Goal: Task Accomplishment & Management: Use online tool/utility

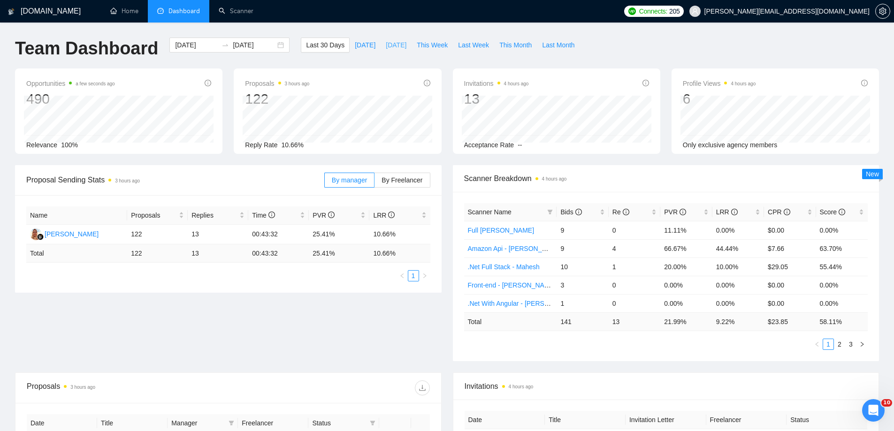
click at [386, 47] on span "[DATE]" at bounding box center [396, 45] width 21 height 10
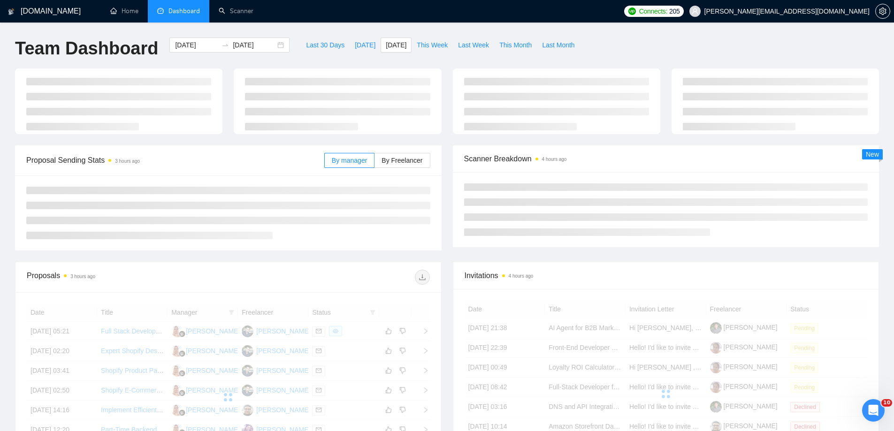
type input "[DATE]"
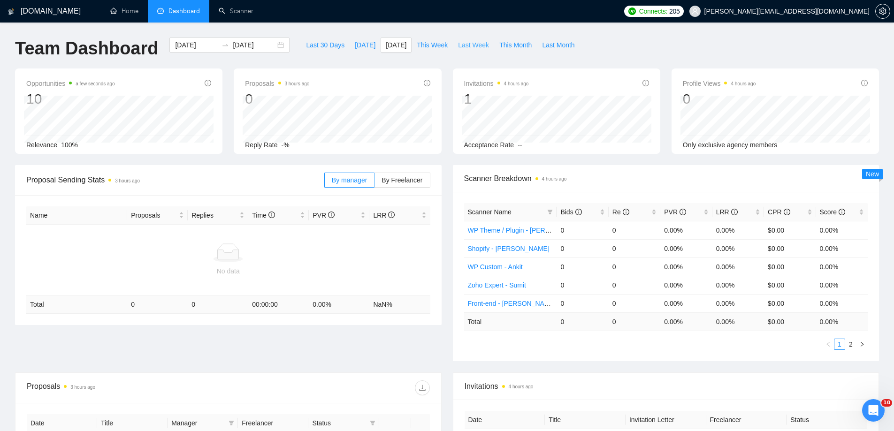
click at [460, 46] on span "Last Week" at bounding box center [473, 45] width 31 height 10
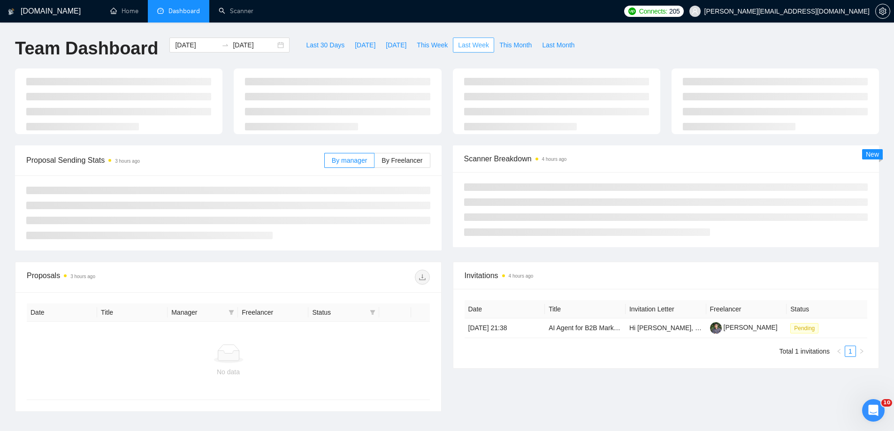
type input "[DATE]"
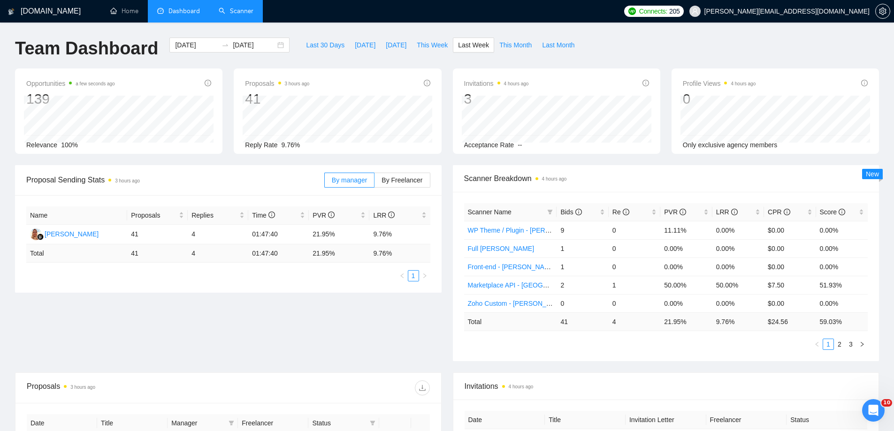
click at [238, 14] on link "Scanner" at bounding box center [236, 11] width 35 height 8
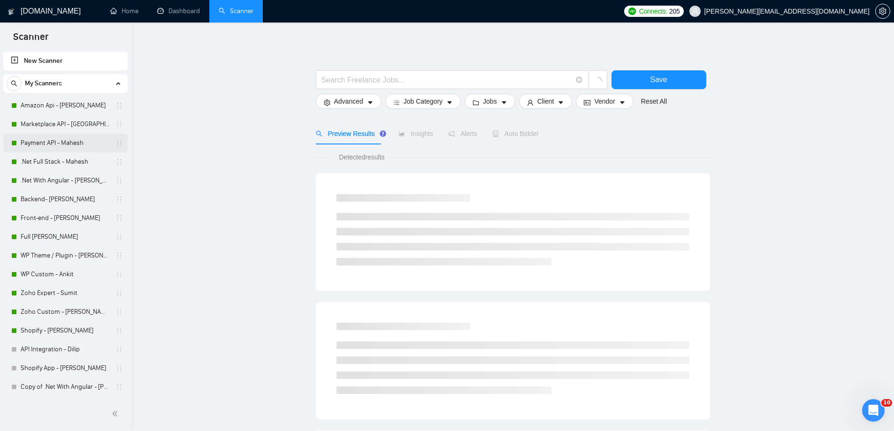
click at [34, 144] on link "Payment API - Mahesh" at bounding box center [65, 143] width 89 height 19
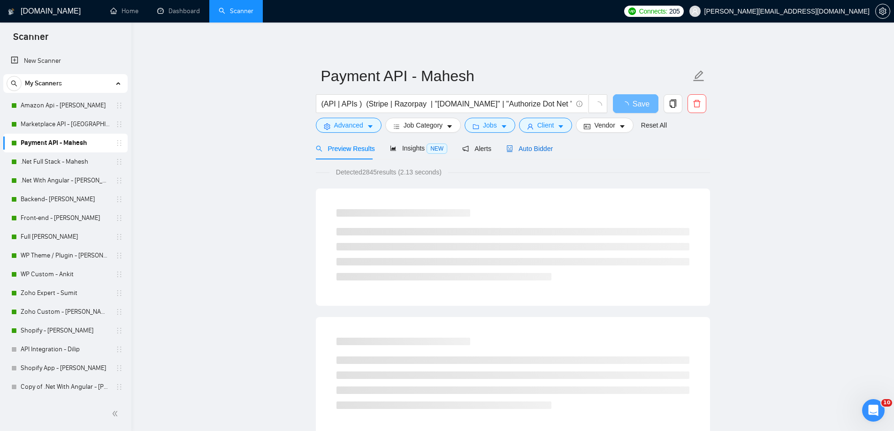
click at [521, 147] on span "Auto Bidder" at bounding box center [529, 149] width 46 height 8
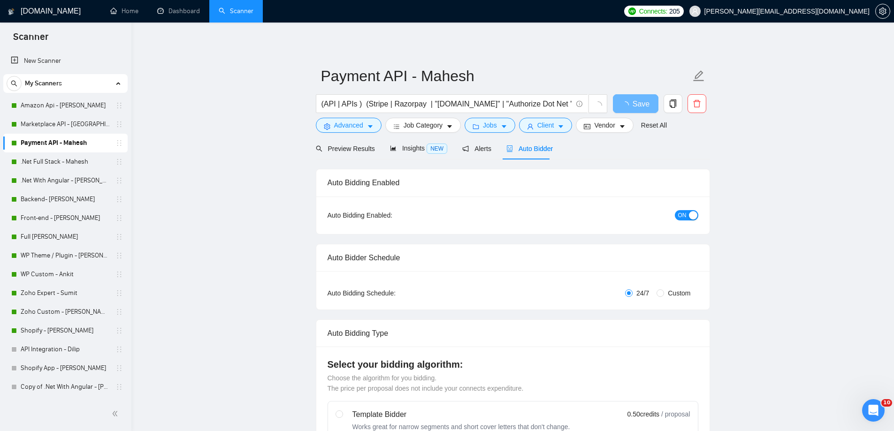
radio input "false"
radio input "true"
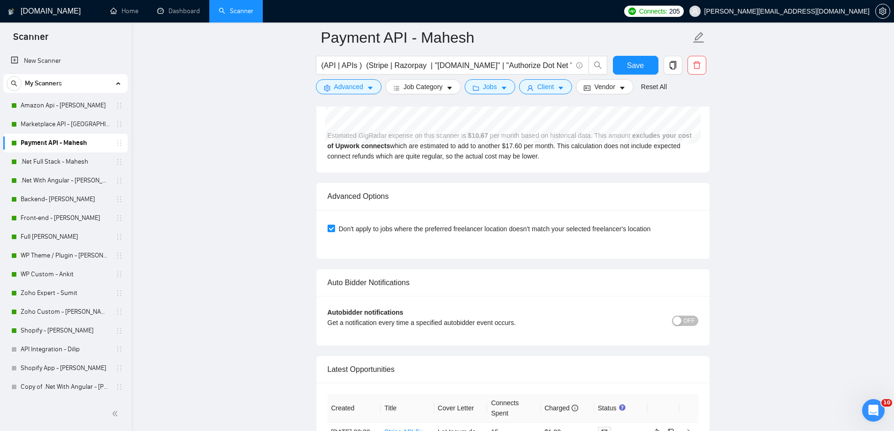
scroll to position [2253, 0]
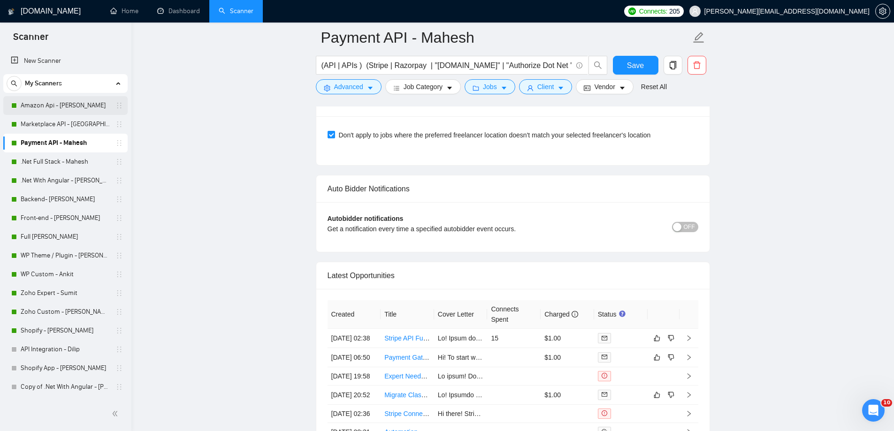
click at [64, 111] on link "Amazon Api - [PERSON_NAME]" at bounding box center [65, 105] width 89 height 19
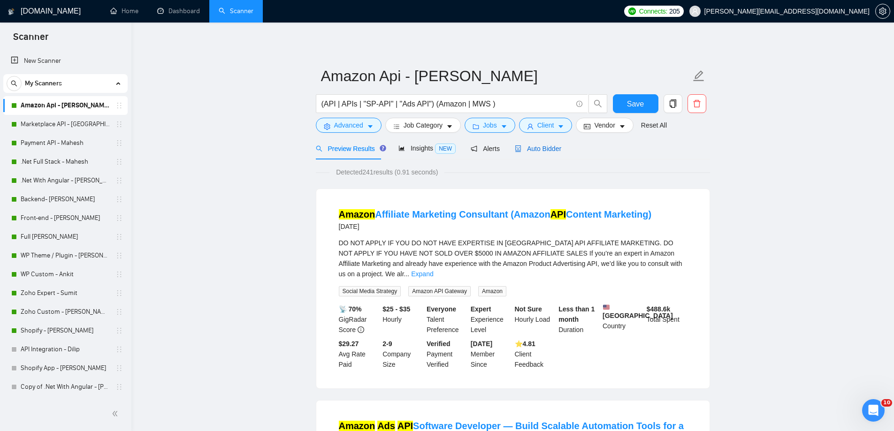
click at [542, 145] on span "Auto Bidder" at bounding box center [538, 149] width 46 height 8
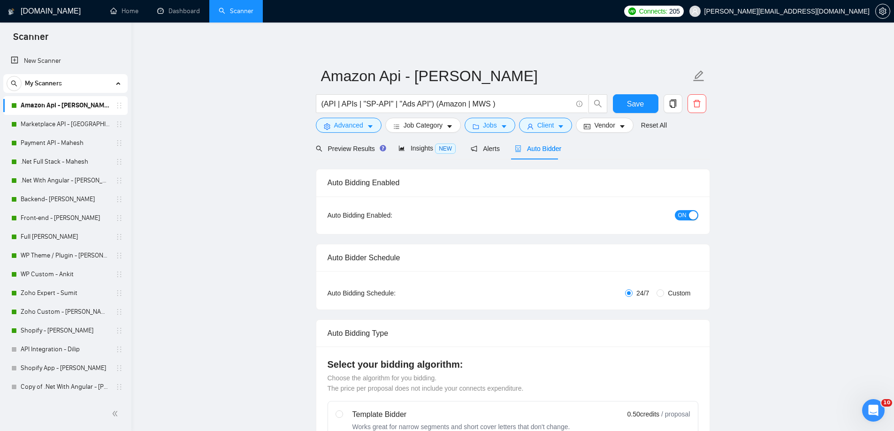
radio input "false"
radio input "true"
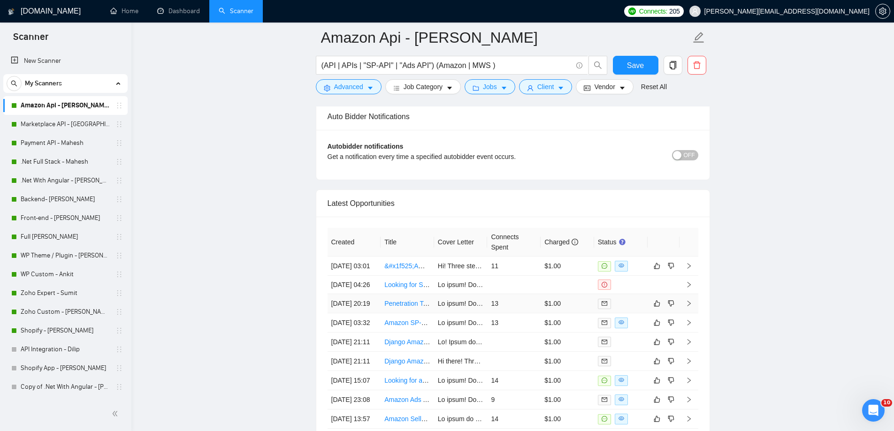
scroll to position [2394, 0]
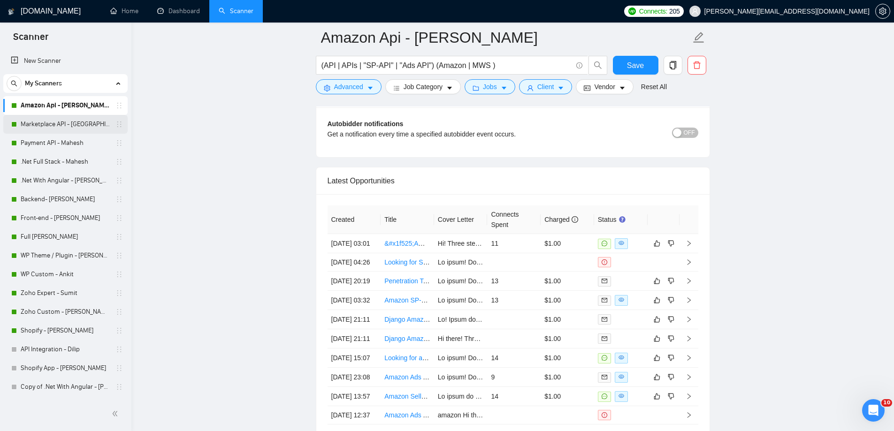
click at [44, 118] on link "Marketplace API - [GEOGRAPHIC_DATA]" at bounding box center [65, 124] width 89 height 19
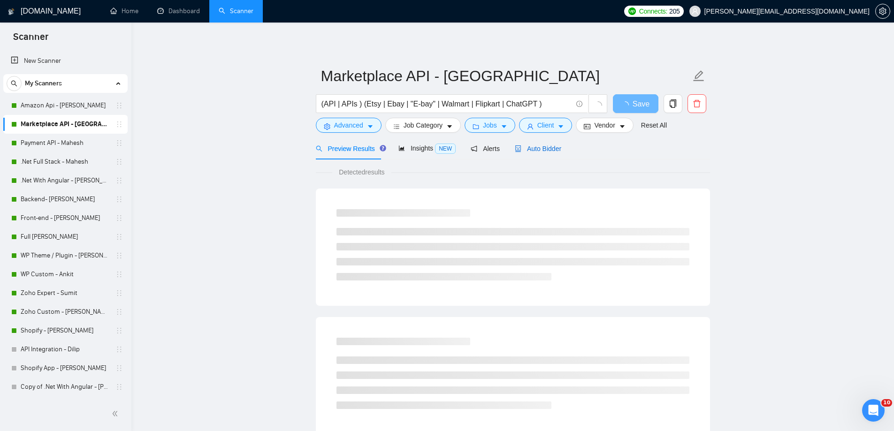
click at [555, 148] on span "Auto Bidder" at bounding box center [538, 149] width 46 height 8
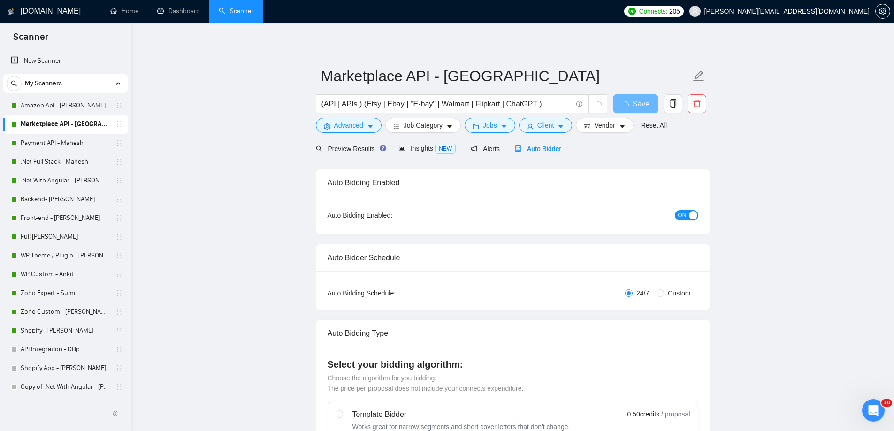
radio input "false"
radio input "true"
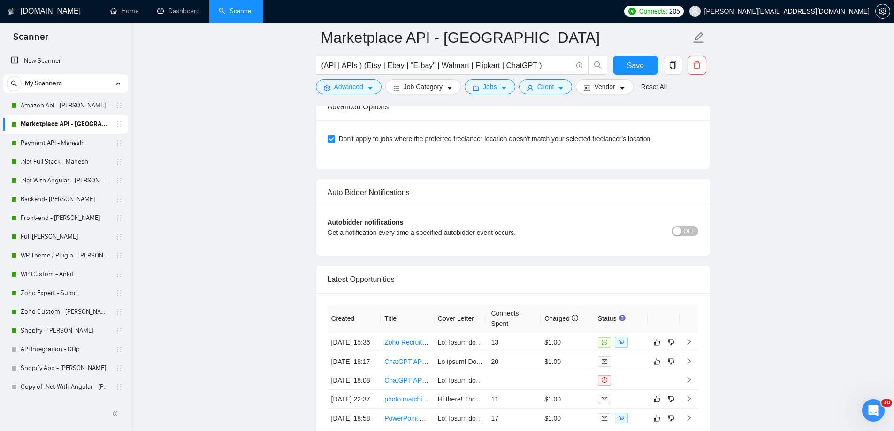
scroll to position [2253, 0]
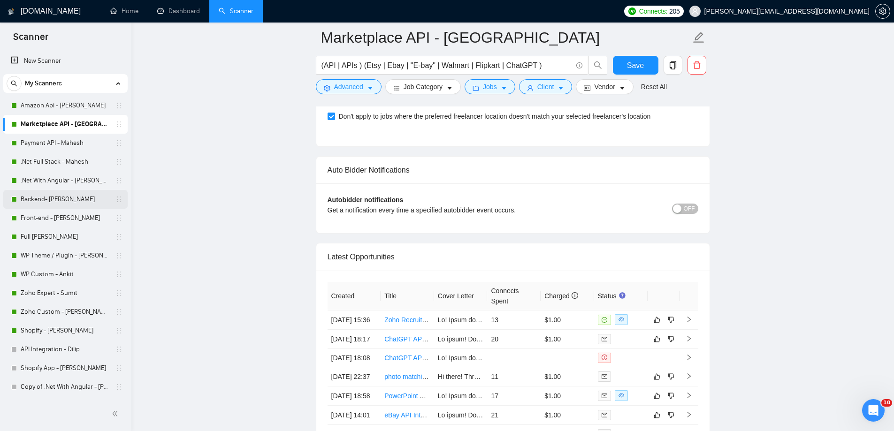
click at [33, 199] on link "Backend- [PERSON_NAME]" at bounding box center [65, 199] width 89 height 19
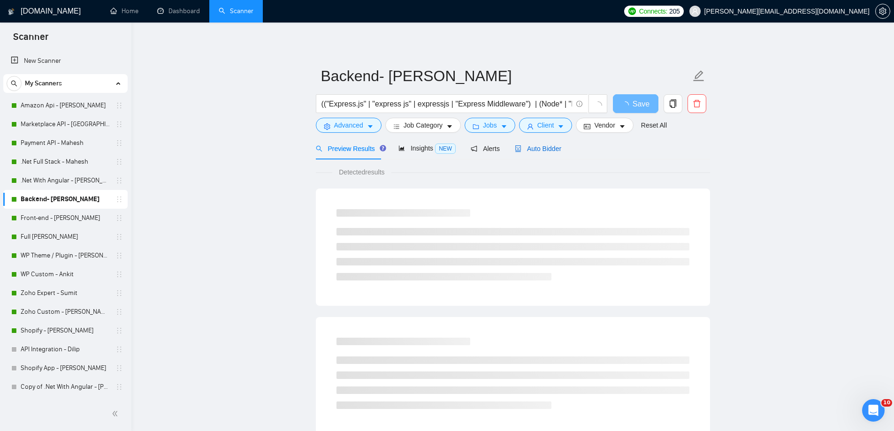
click at [546, 145] on span "Auto Bidder" at bounding box center [538, 149] width 46 height 8
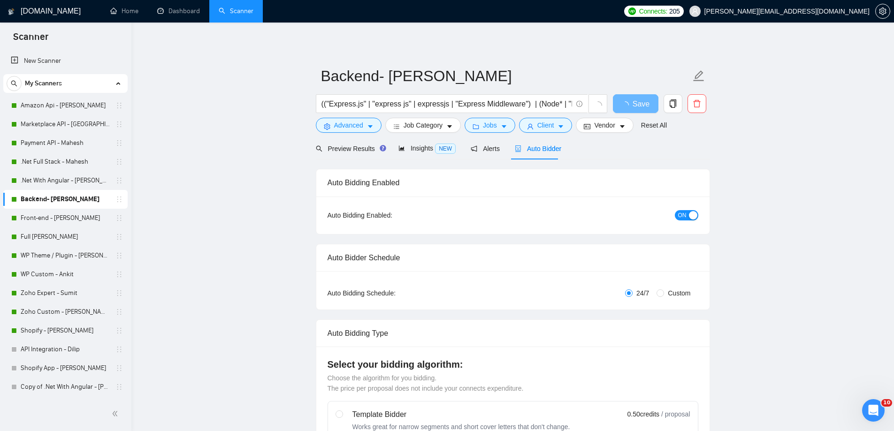
radio input "false"
radio input "true"
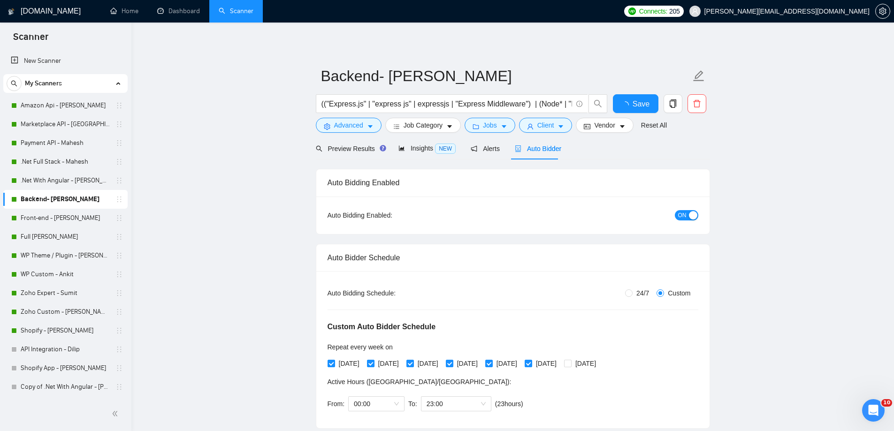
click at [544, 147] on span "Auto Bidder" at bounding box center [538, 149] width 46 height 8
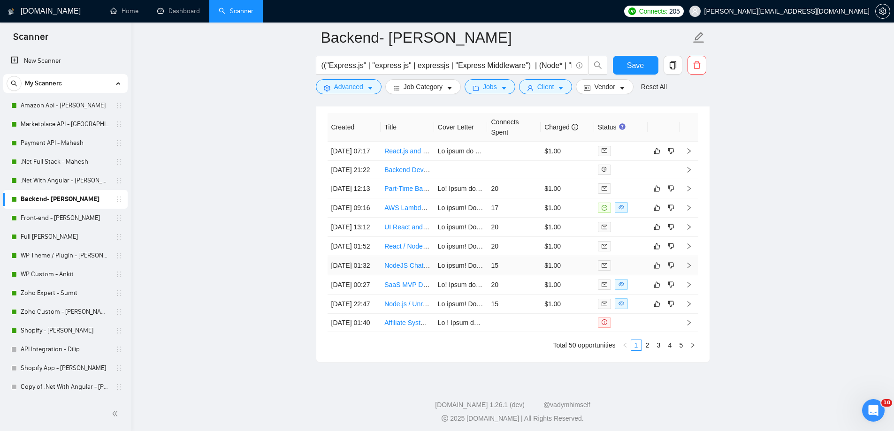
scroll to position [2441, 0]
click at [48, 218] on link "Front-end - [PERSON_NAME]" at bounding box center [65, 218] width 89 height 19
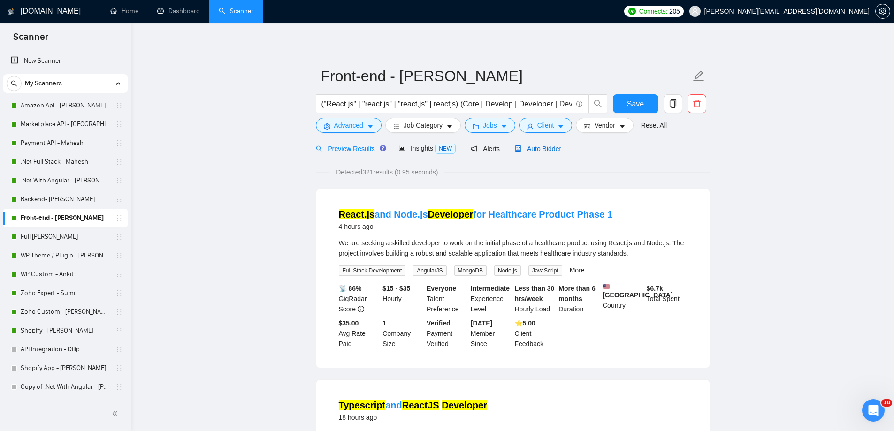
click at [543, 146] on span "Auto Bidder" at bounding box center [538, 149] width 46 height 8
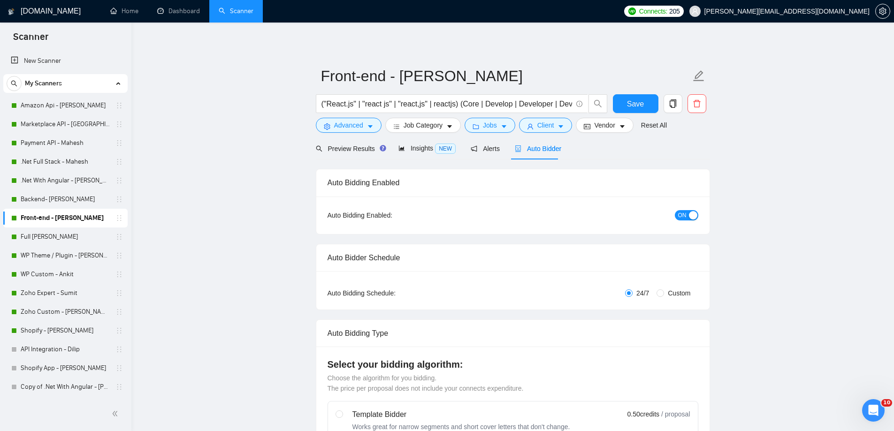
radio input "false"
radio input "true"
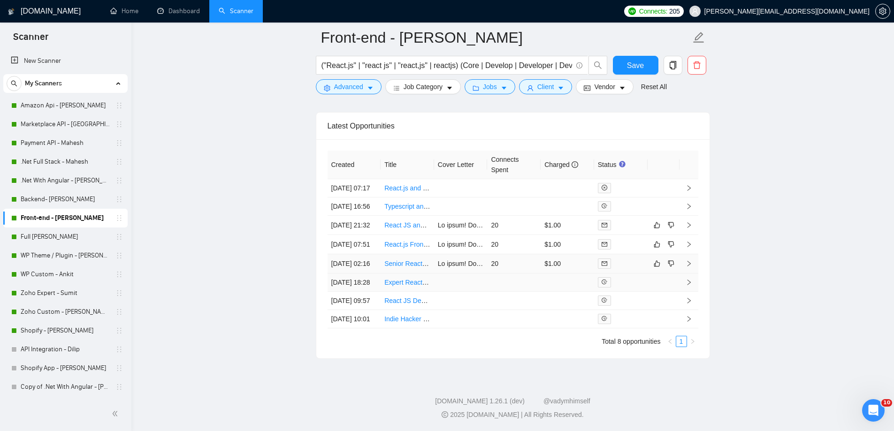
scroll to position [2482, 0]
click at [65, 238] on link "Full [PERSON_NAME]" at bounding box center [65, 237] width 89 height 19
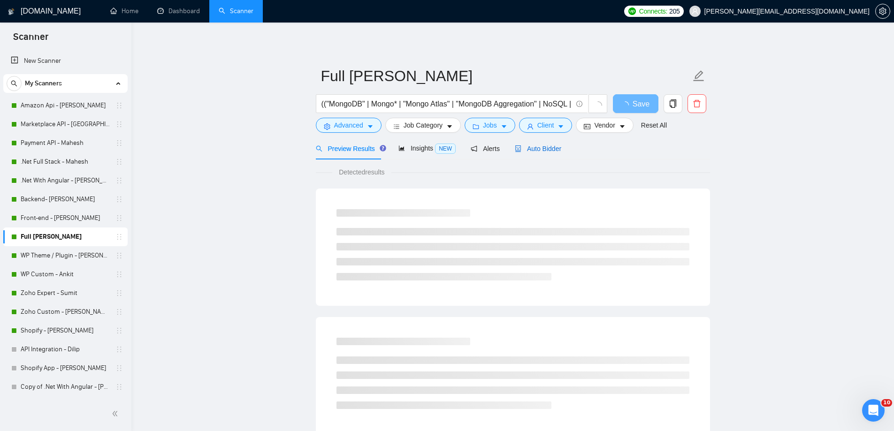
click at [538, 149] on span "Auto Bidder" at bounding box center [538, 149] width 46 height 8
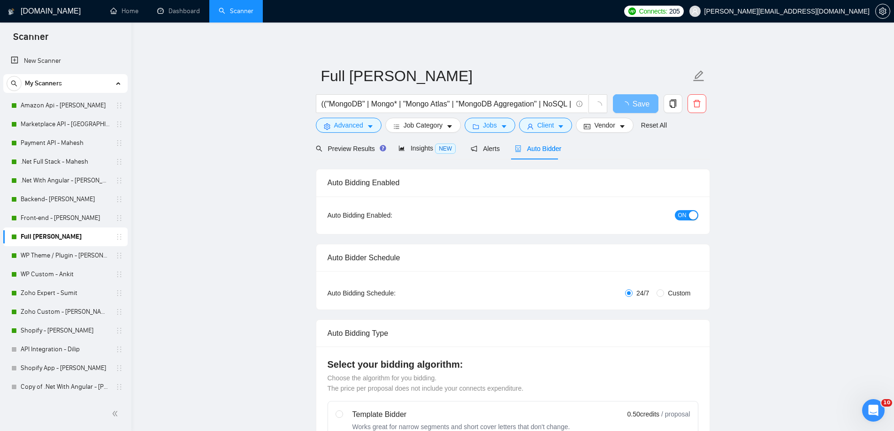
radio input "false"
radio input "true"
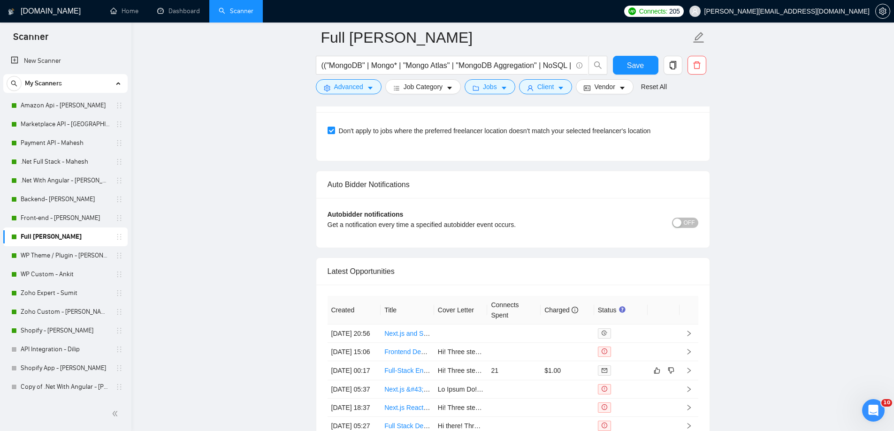
scroll to position [2394, 0]
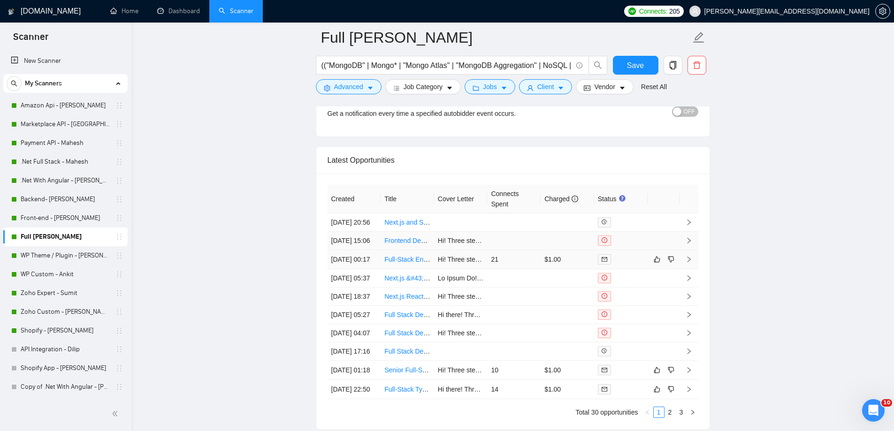
drag, startPoint x: 402, startPoint y: 283, endPoint x: 413, endPoint y: 257, distance: 28.0
click at [76, 253] on link "WP Theme / Plugin - [PERSON_NAME]" at bounding box center [65, 255] width 89 height 19
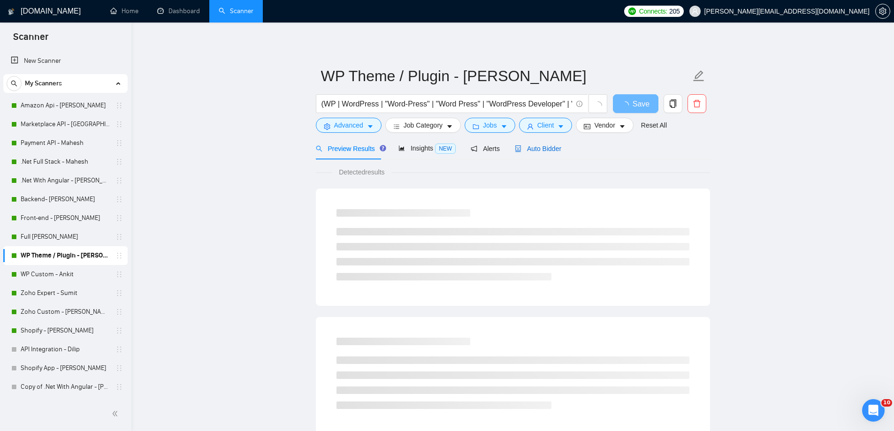
click at [547, 150] on span "Auto Bidder" at bounding box center [538, 149] width 46 height 8
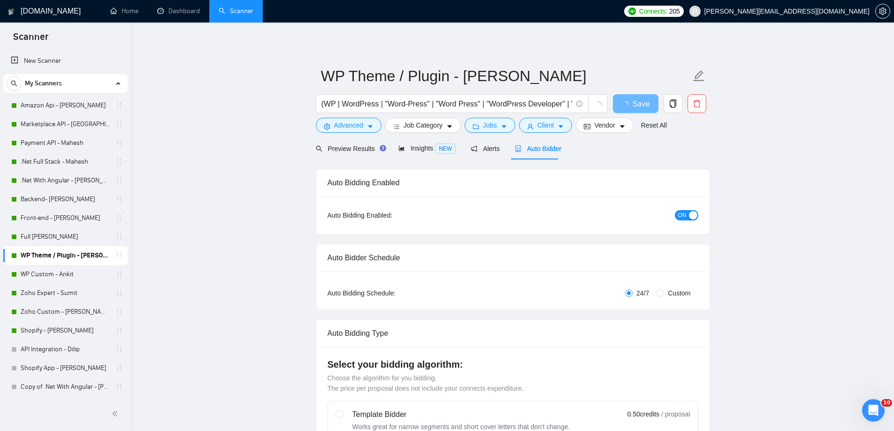
radio input "false"
radio input "true"
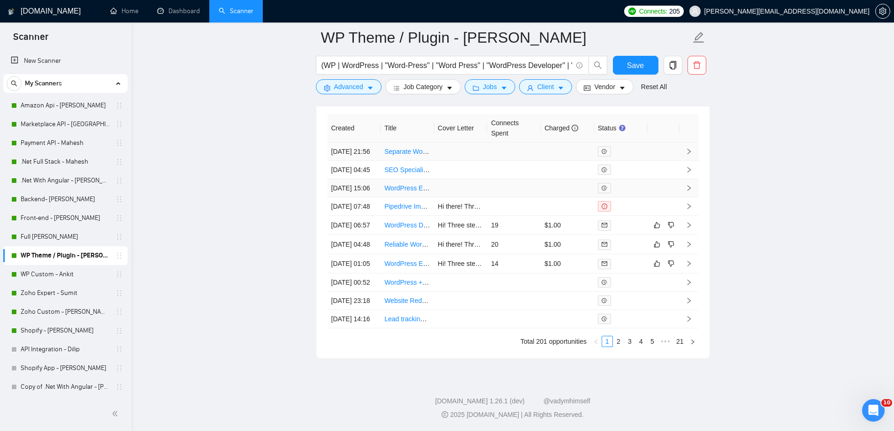
scroll to position [2488, 0]
click at [57, 274] on link "WP Custom - Ankit" at bounding box center [65, 274] width 89 height 19
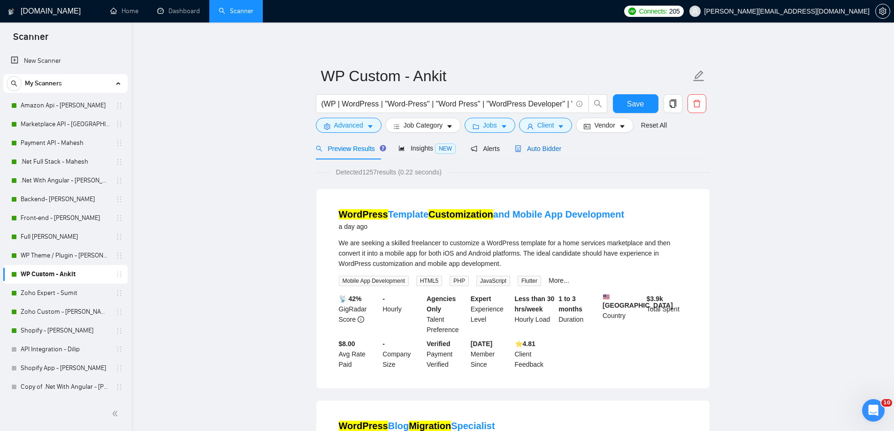
click at [539, 152] on span "Auto Bidder" at bounding box center [538, 149] width 46 height 8
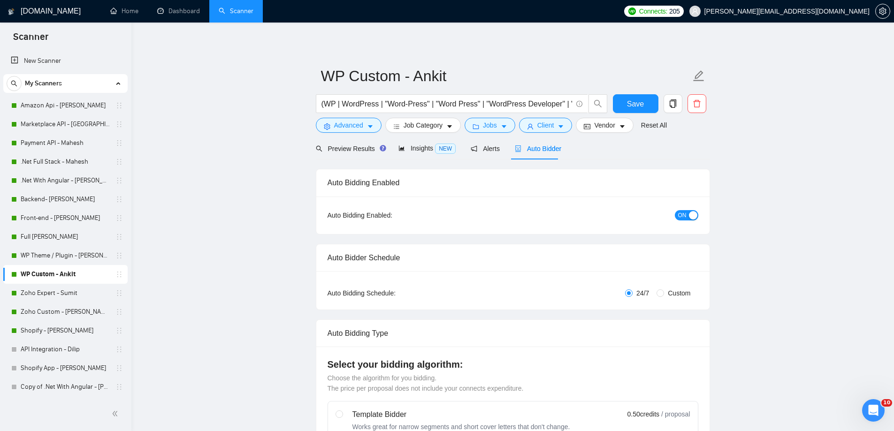
radio input "false"
radio input "true"
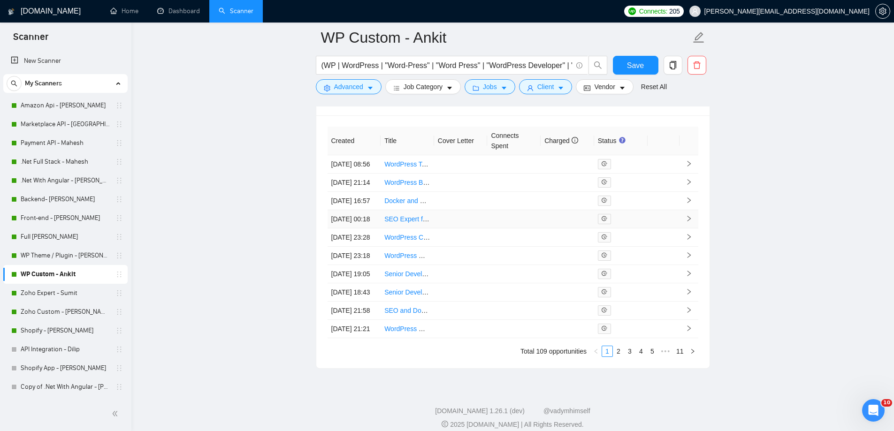
scroll to position [2394, 0]
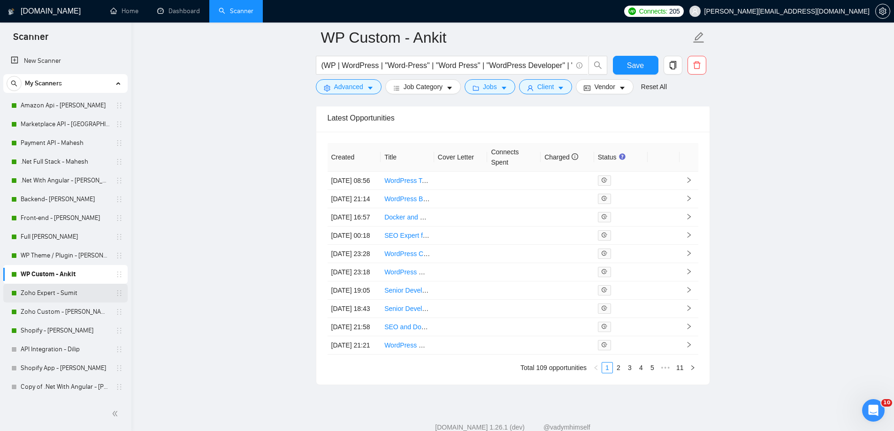
click at [74, 294] on link "Zoho Expert - Sumit" at bounding box center [65, 293] width 89 height 19
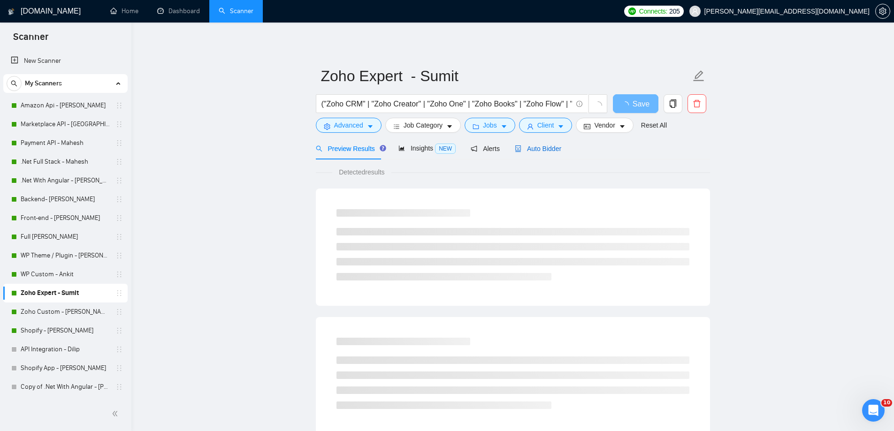
click at [536, 148] on span "Auto Bidder" at bounding box center [538, 149] width 46 height 8
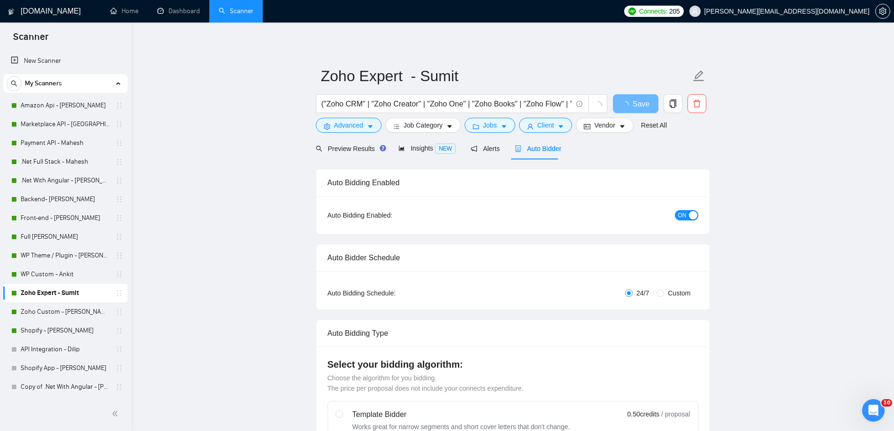
radio input "false"
radio input "true"
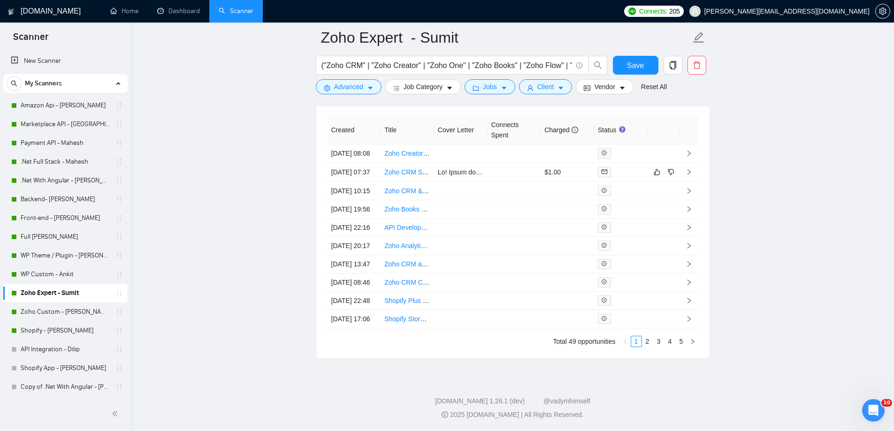
scroll to position [2488, 0]
click at [69, 314] on link "Zoho Custom - [PERSON_NAME]" at bounding box center [65, 312] width 89 height 19
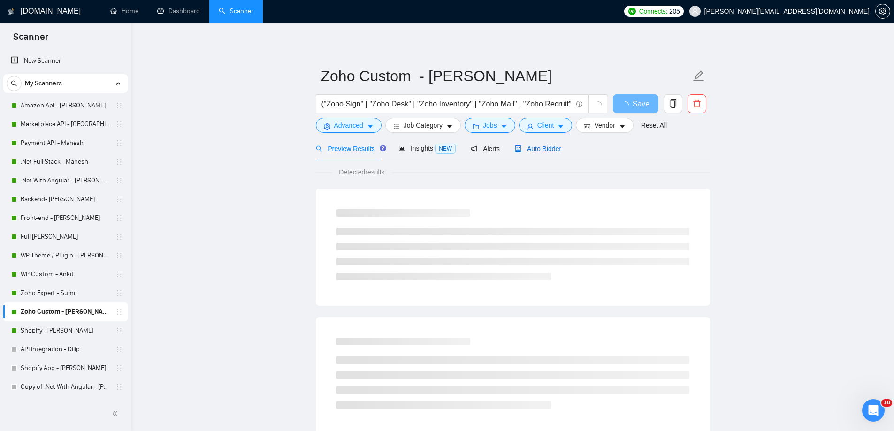
click at [541, 149] on span "Auto Bidder" at bounding box center [538, 149] width 46 height 8
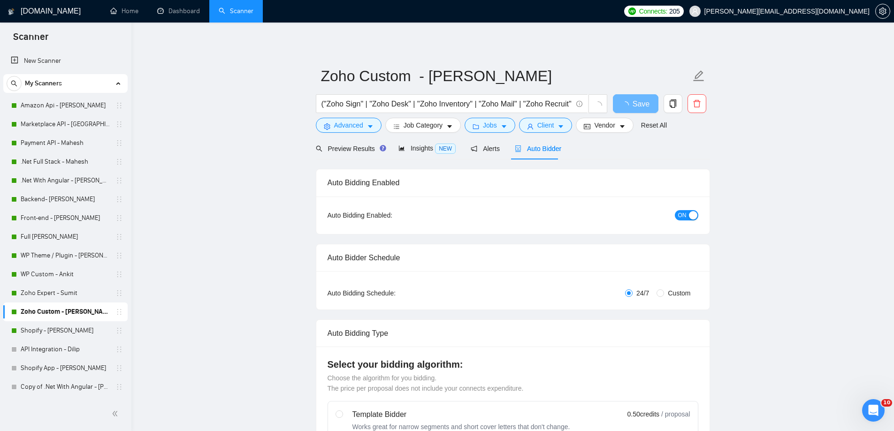
radio input "false"
radio input "true"
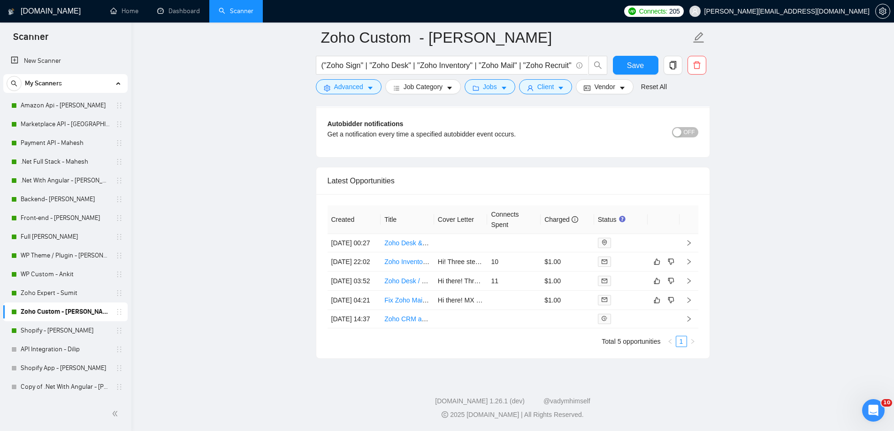
scroll to position [2300, 0]
click at [55, 331] on link "Shopify - [PERSON_NAME]" at bounding box center [65, 331] width 89 height 19
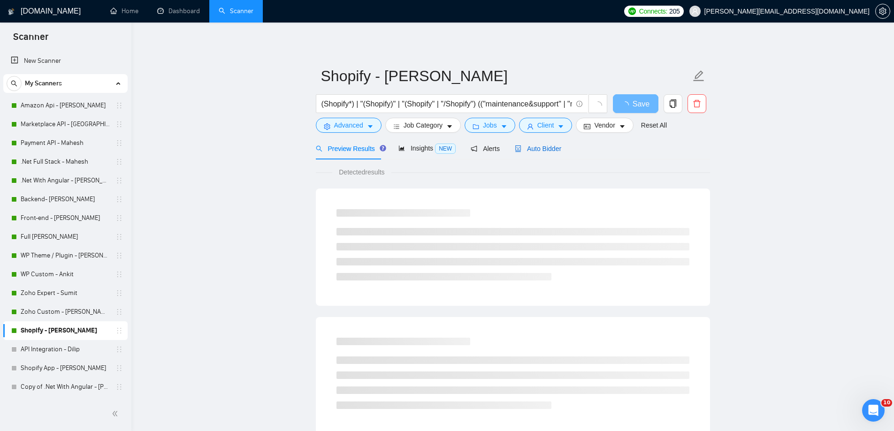
click at [534, 149] on span "Auto Bidder" at bounding box center [538, 149] width 46 height 8
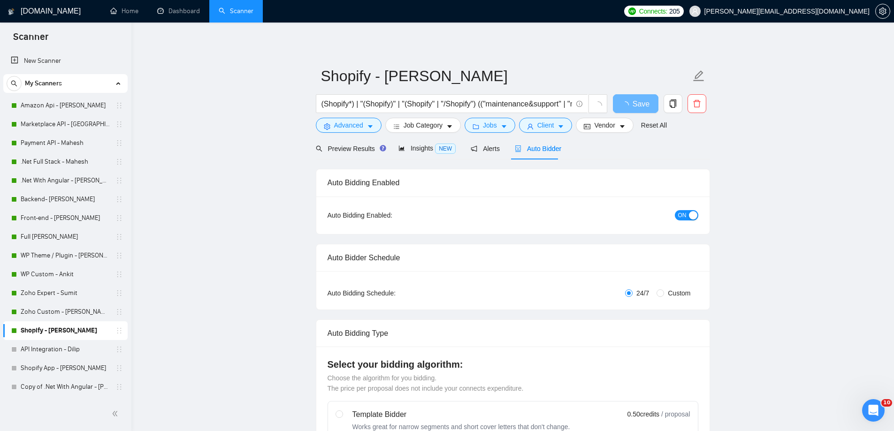
radio input "false"
radio input "true"
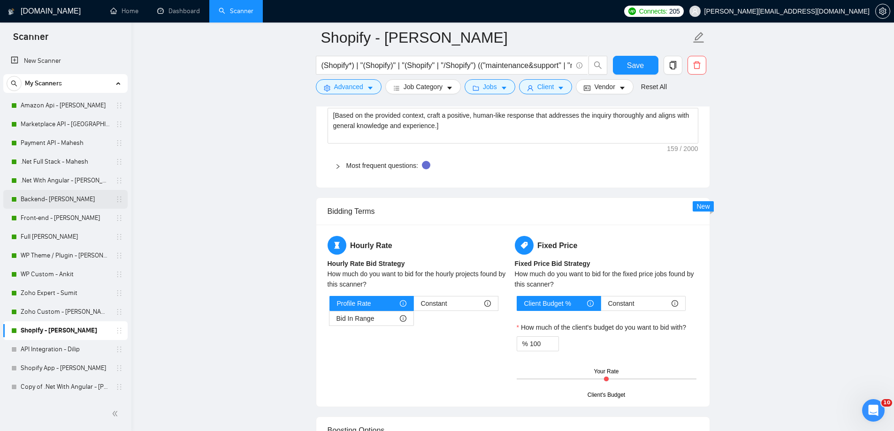
scroll to position [1080, 0]
